Goal: Information Seeking & Learning: Learn about a topic

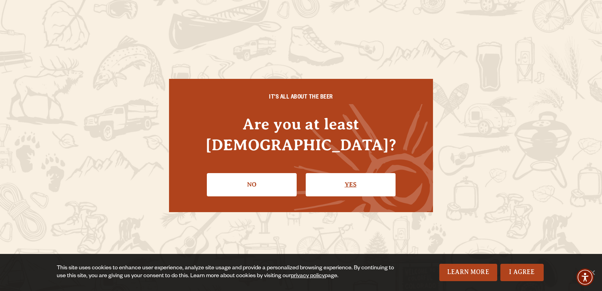
click at [357, 178] on link "Yes" at bounding box center [351, 184] width 90 height 23
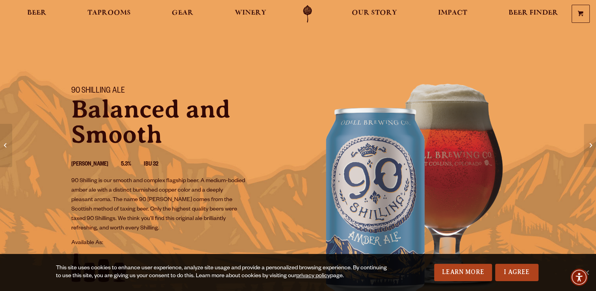
click at [368, 37] on section "90 Shilling Ale Balanced and Smooth Amber Ale 5.3% IBU 32 90 Shilling is our sm…" at bounding box center [298, 201] width 596 height 403
click at [185, 15] on span "Gear" at bounding box center [183, 13] width 22 height 6
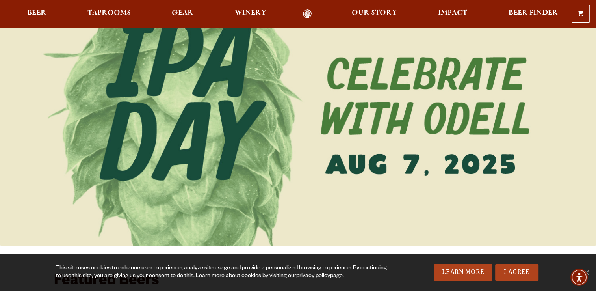
scroll to position [11, 0]
click at [28, 5] on div "0 Shopping Cart No products in the cart. Beer Taprooms Gear Winery Our Story Im…" at bounding box center [298, 14] width 596 height 18
click at [32, 10] on span "Beer" at bounding box center [36, 13] width 19 height 6
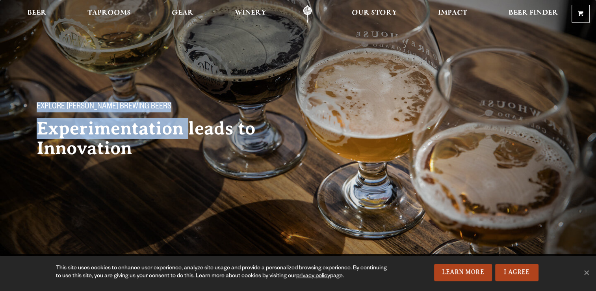
drag, startPoint x: 0, startPoint y: 0, endPoint x: 188, endPoint y: 119, distance: 222.1
click at [188, 119] on div "Explore Odell Brewing Beers Experimentation leads to Innovation" at bounding box center [298, 98] width 596 height 196
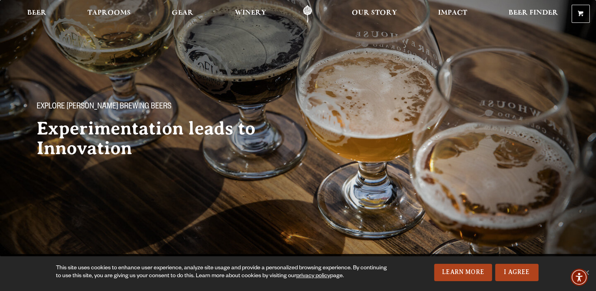
click at [270, 170] on div "Explore Odell Brewing Beers Experimentation leads to Innovation" at bounding box center [159, 124] width 265 height 94
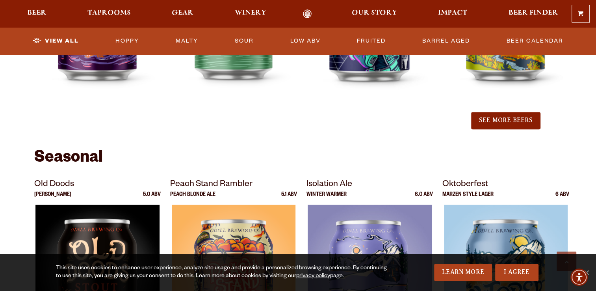
scroll to position [968, 0]
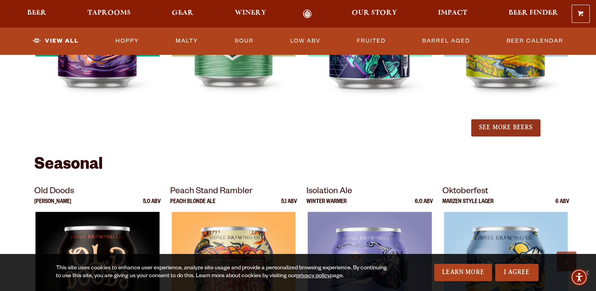
click at [493, 131] on button "See More Beers" at bounding box center [505, 127] width 69 height 17
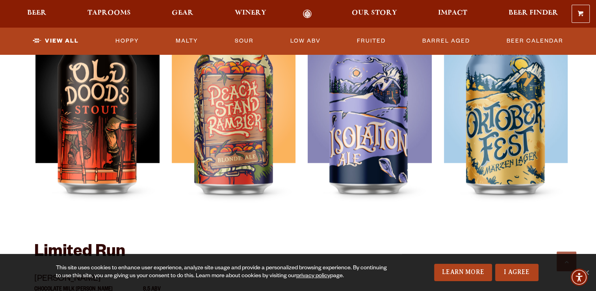
scroll to position [1366, 0]
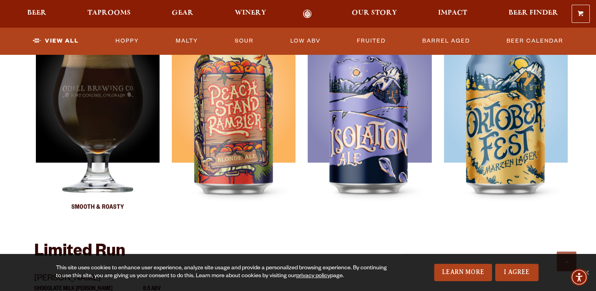
click at [112, 121] on img at bounding box center [97, 125] width 124 height 197
